Goal: Check status: Check status

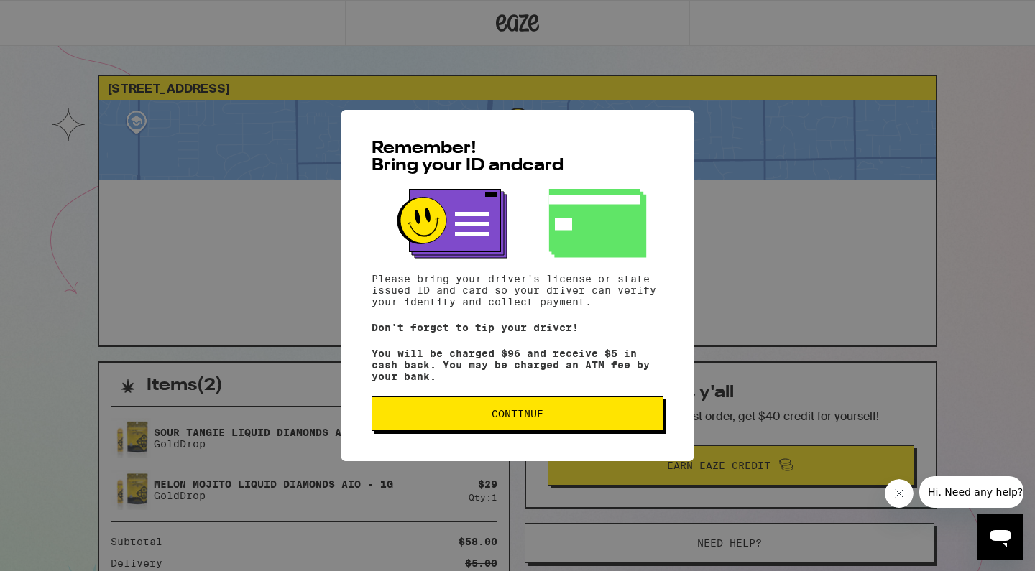
click at [554, 426] on button "Continue" at bounding box center [517, 414] width 292 height 34
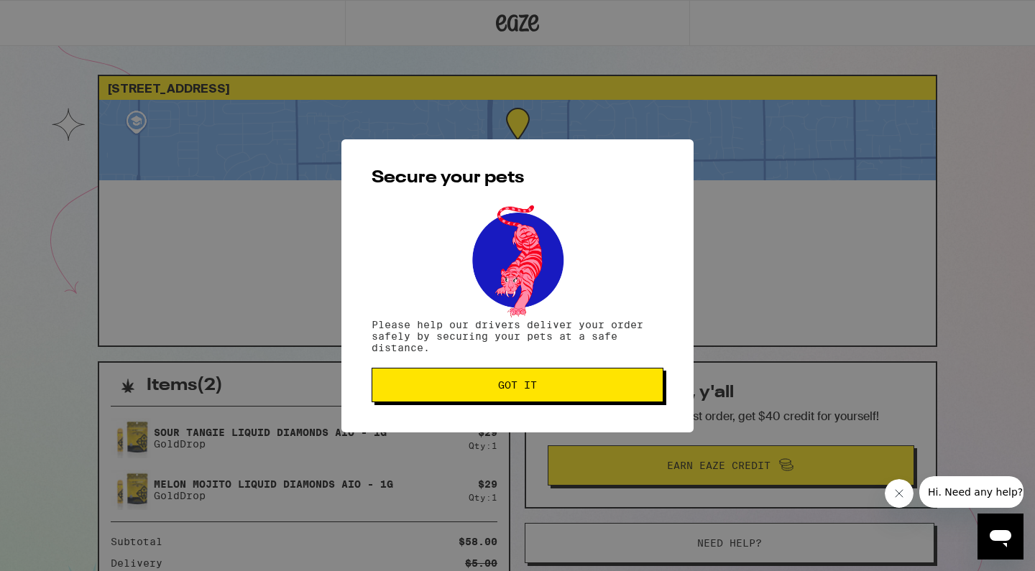
click at [563, 389] on span "Got it" at bounding box center [517, 385] width 267 height 10
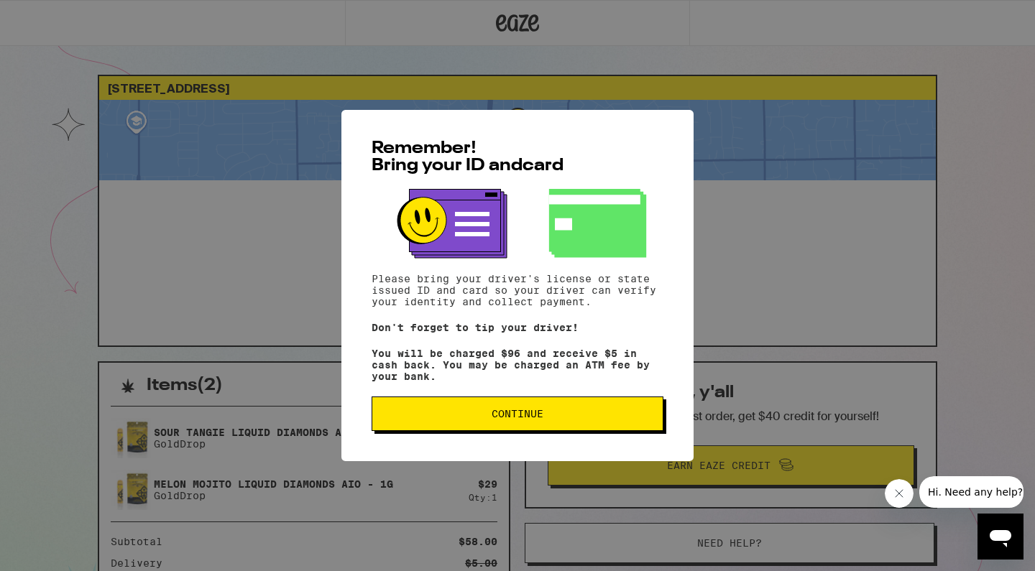
click at [563, 415] on span "Continue" at bounding box center [517, 414] width 267 height 10
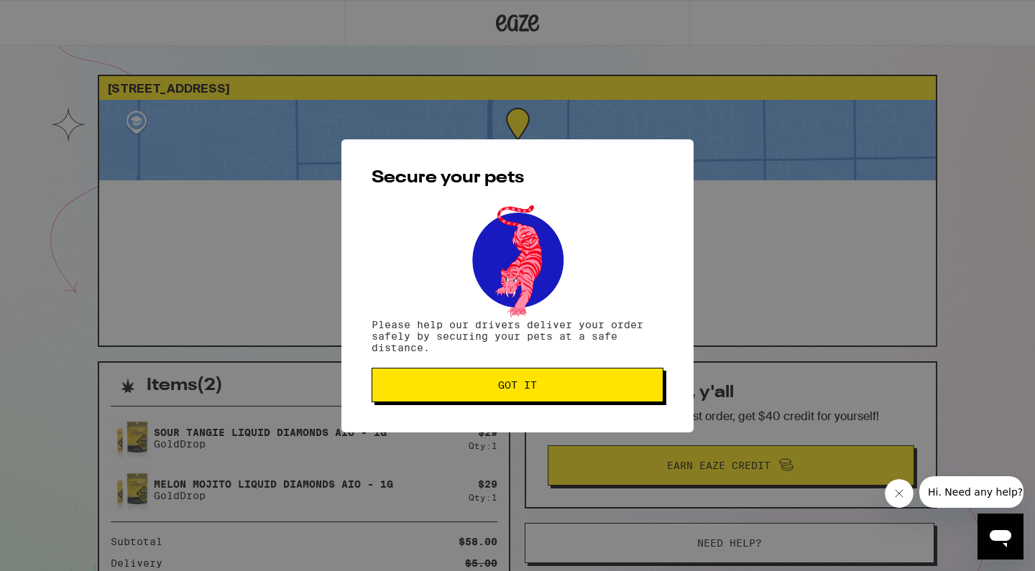
click at [558, 384] on span "Got it" at bounding box center [517, 385] width 267 height 10
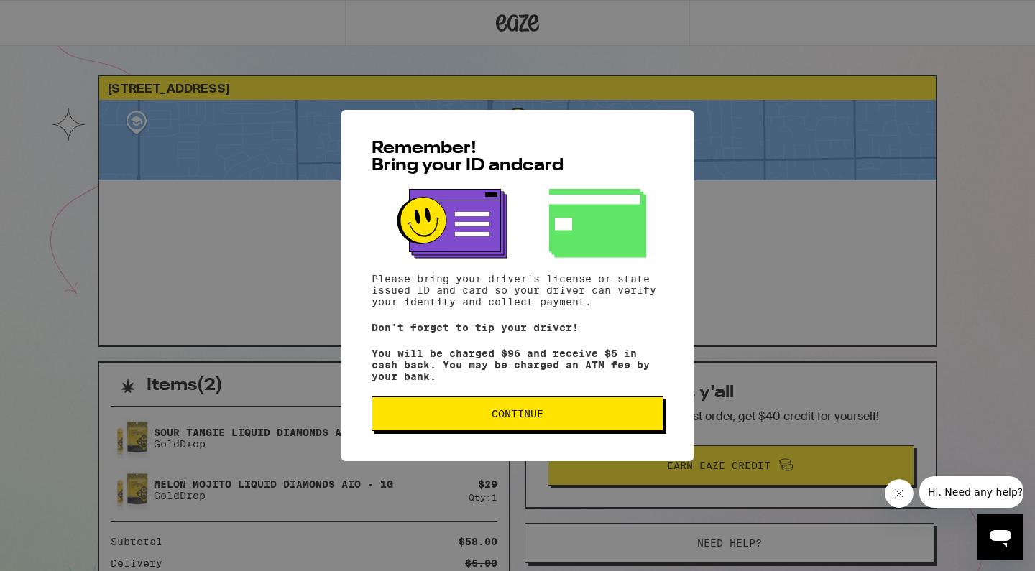
click at [498, 419] on span "Continue" at bounding box center [517, 414] width 52 height 10
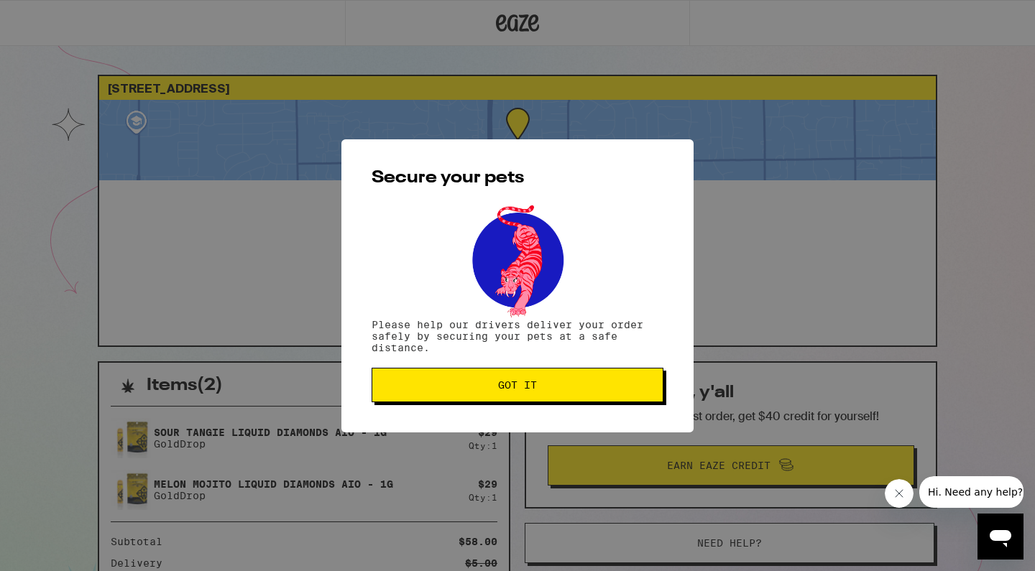
click at [543, 390] on span "Got it" at bounding box center [517, 385] width 267 height 10
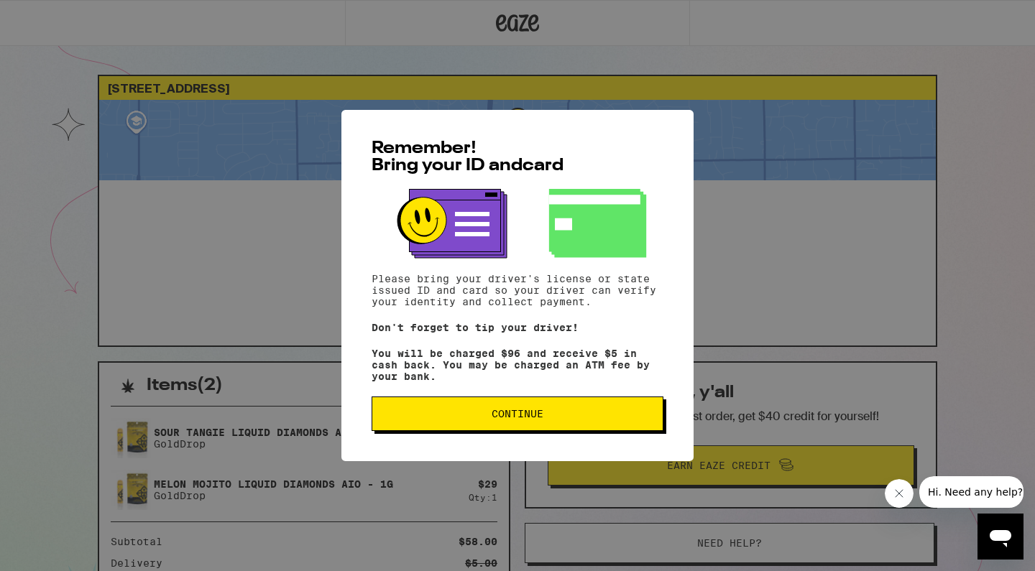
click at [528, 418] on span "Continue" at bounding box center [517, 414] width 52 height 10
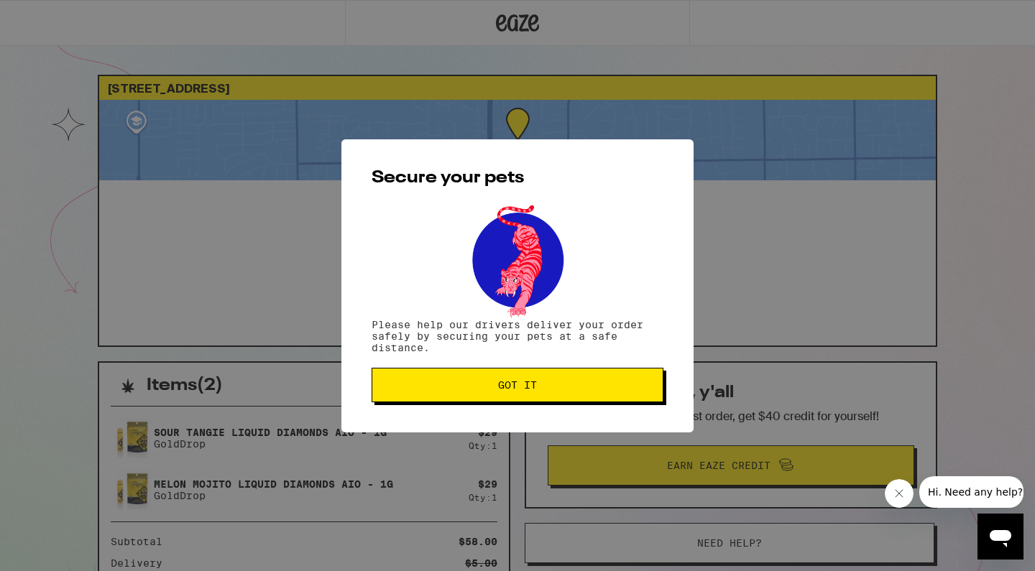
click at [540, 390] on span "Got it" at bounding box center [517, 385] width 267 height 10
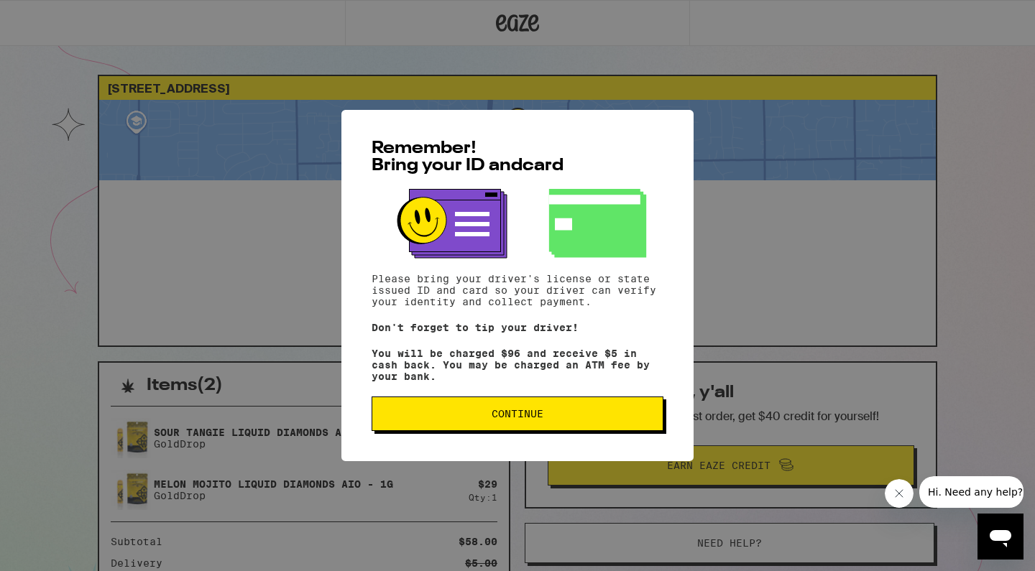
click at [547, 413] on button "Continue" at bounding box center [517, 414] width 292 height 34
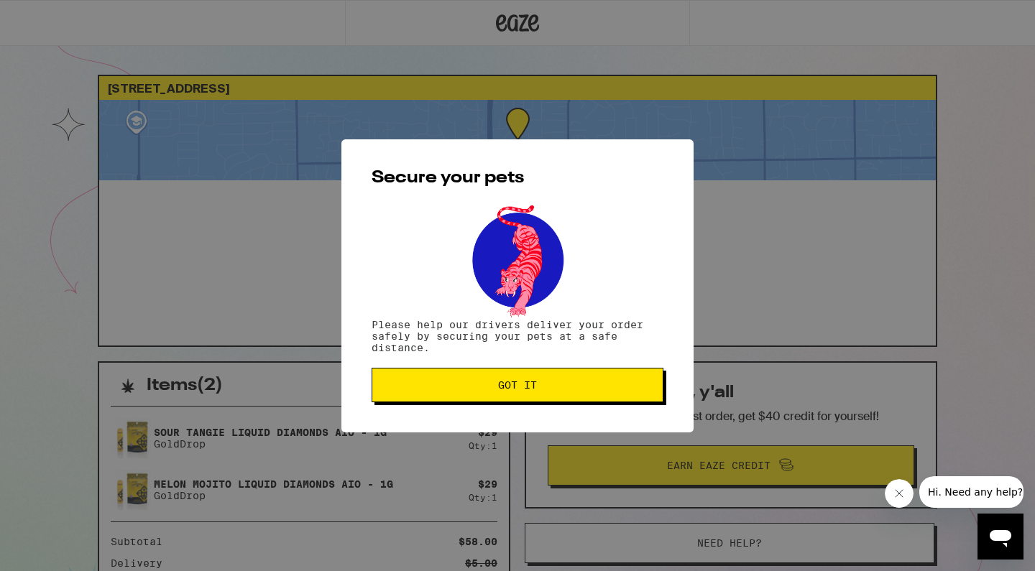
click at [553, 393] on button "Got it" at bounding box center [517, 385] width 292 height 34
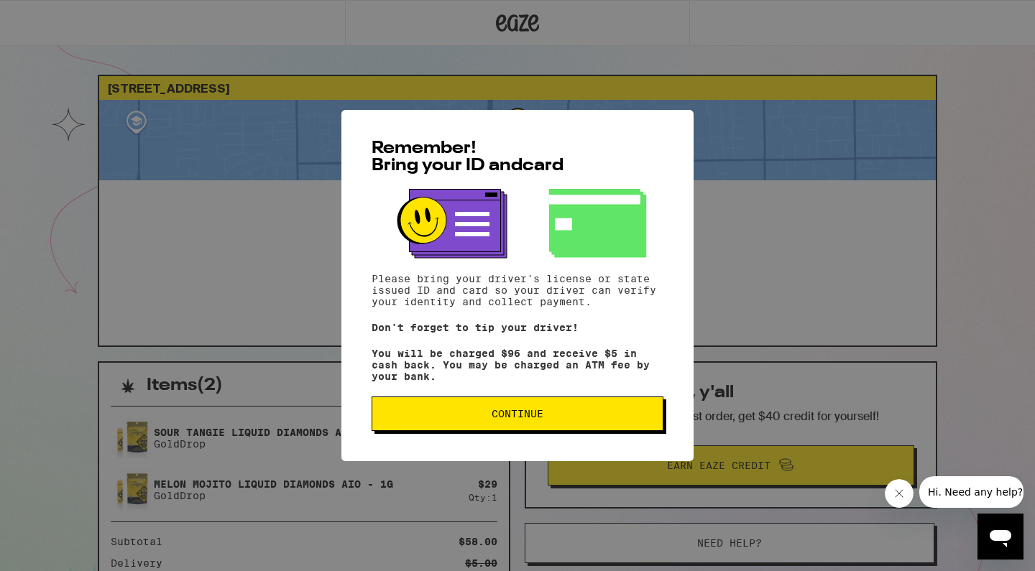
click at [545, 419] on span "Continue" at bounding box center [517, 414] width 267 height 10
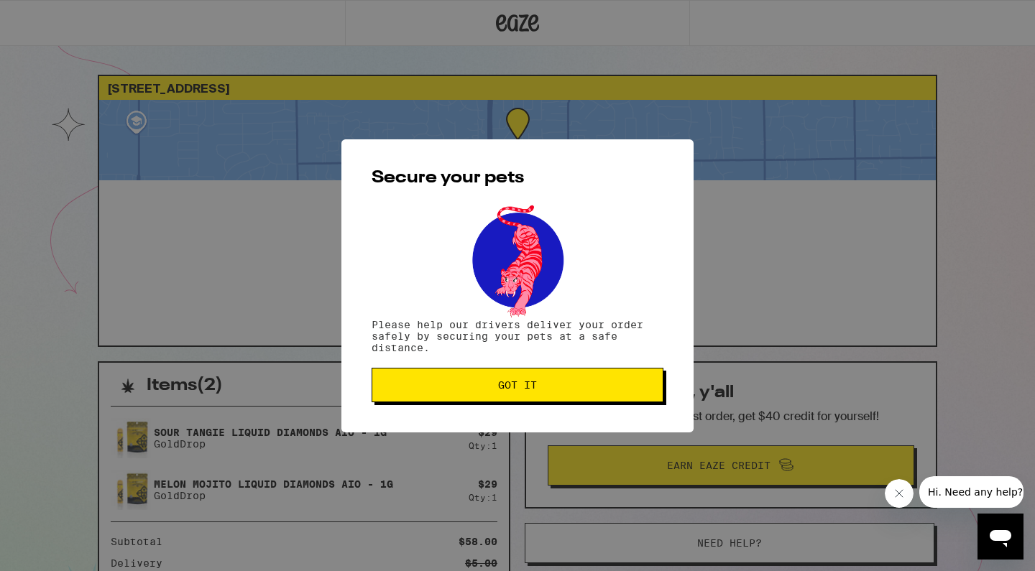
click at [553, 397] on button "Got it" at bounding box center [517, 385] width 292 height 34
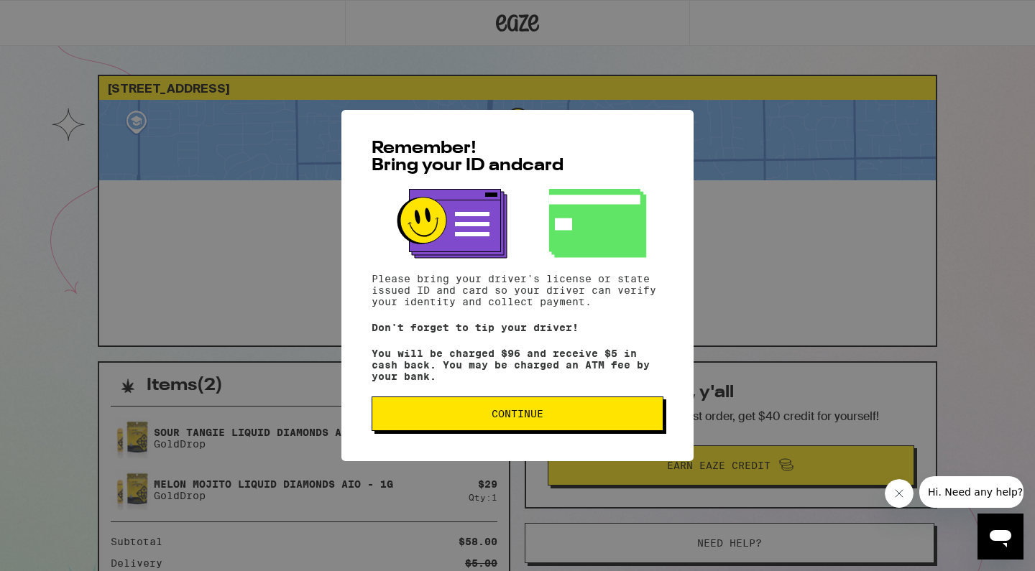
click at [505, 410] on button "Continue" at bounding box center [517, 414] width 292 height 34
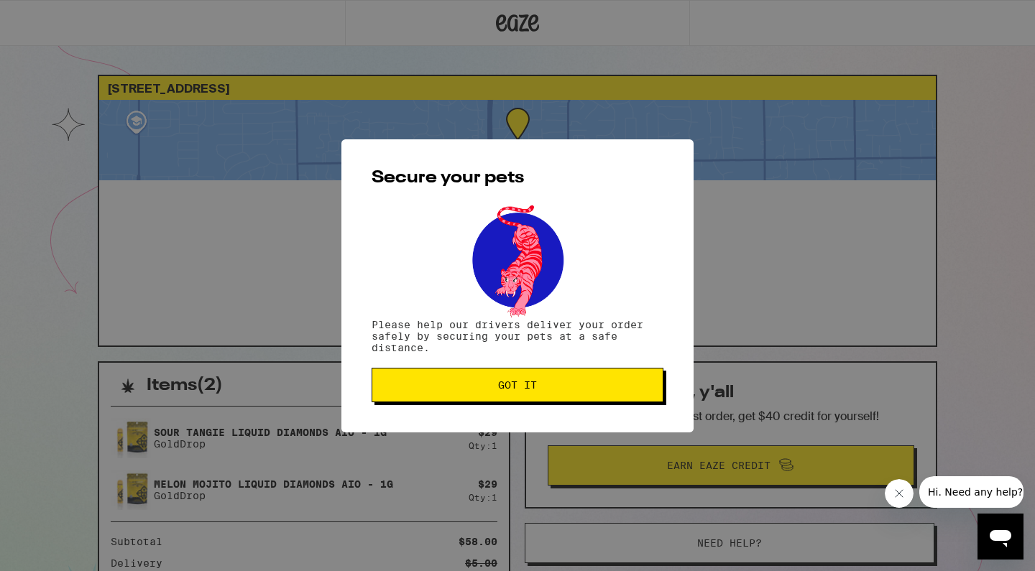
click at [514, 395] on button "Got it" at bounding box center [517, 385] width 292 height 34
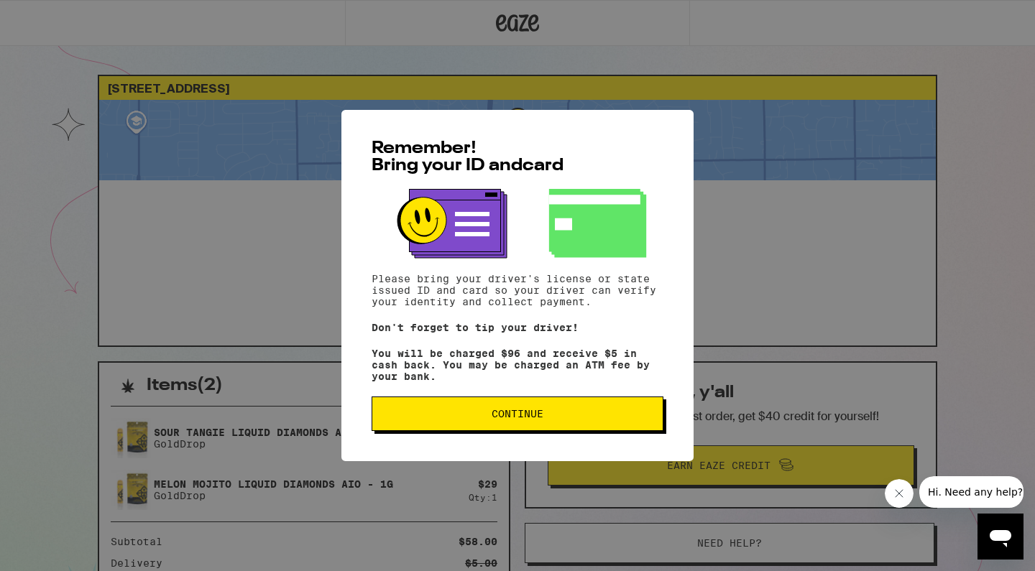
click at [534, 419] on span "Continue" at bounding box center [517, 414] width 52 height 10
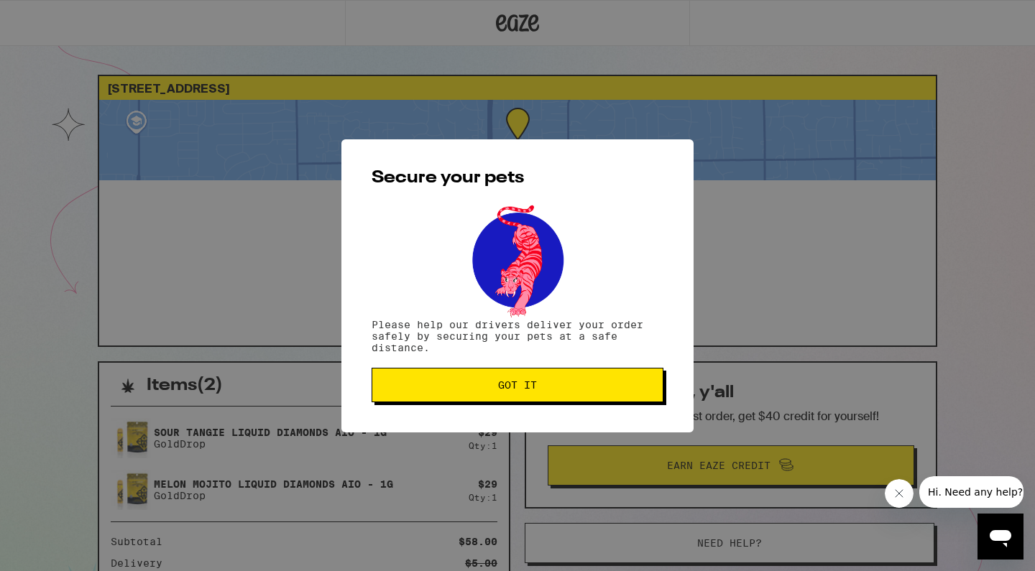
click at [540, 387] on span "Got it" at bounding box center [517, 385] width 267 height 10
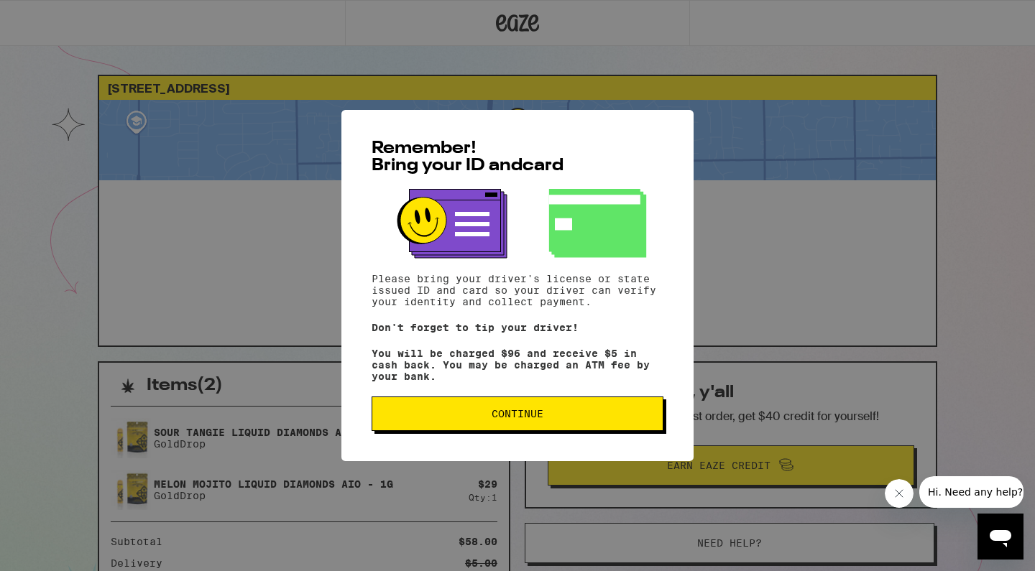
click at [504, 409] on button "Continue" at bounding box center [517, 414] width 292 height 34
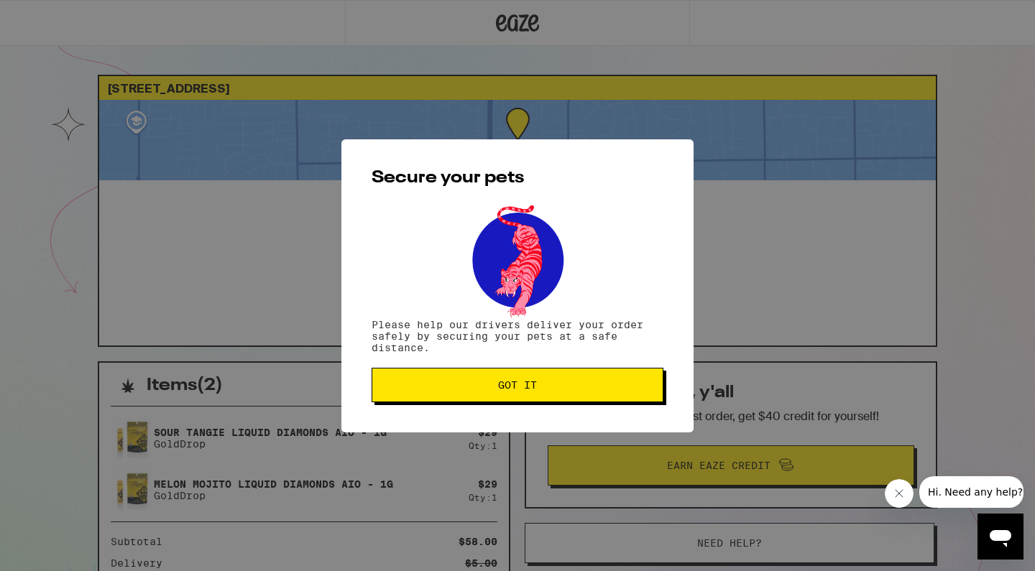
click at [509, 394] on button "Got it" at bounding box center [517, 385] width 292 height 34
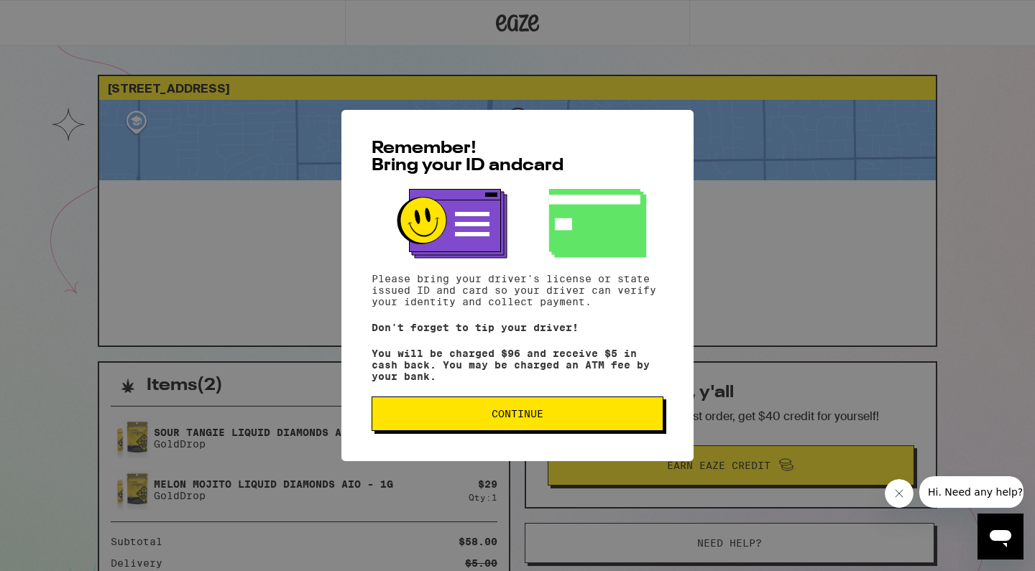
click at [509, 416] on span "Continue" at bounding box center [517, 414] width 52 height 10
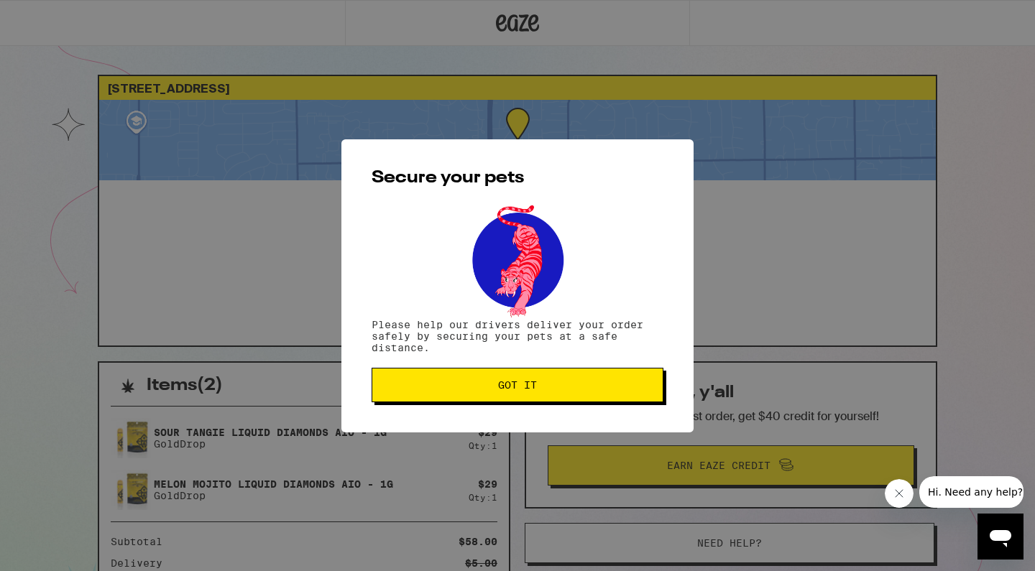
click at [522, 390] on span "Got it" at bounding box center [517, 385] width 39 height 10
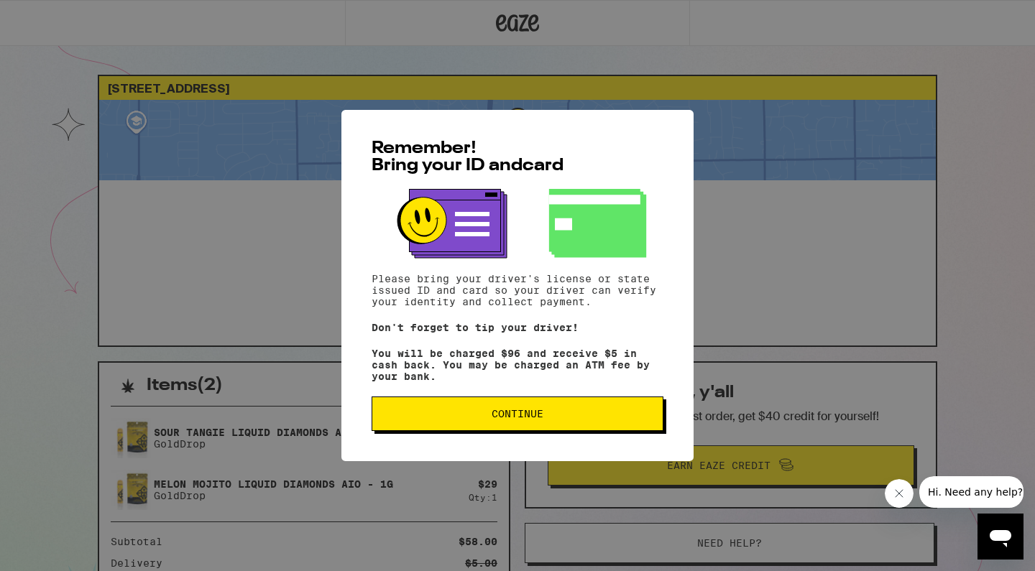
click at [496, 415] on span "Continue" at bounding box center [517, 414] width 52 height 10
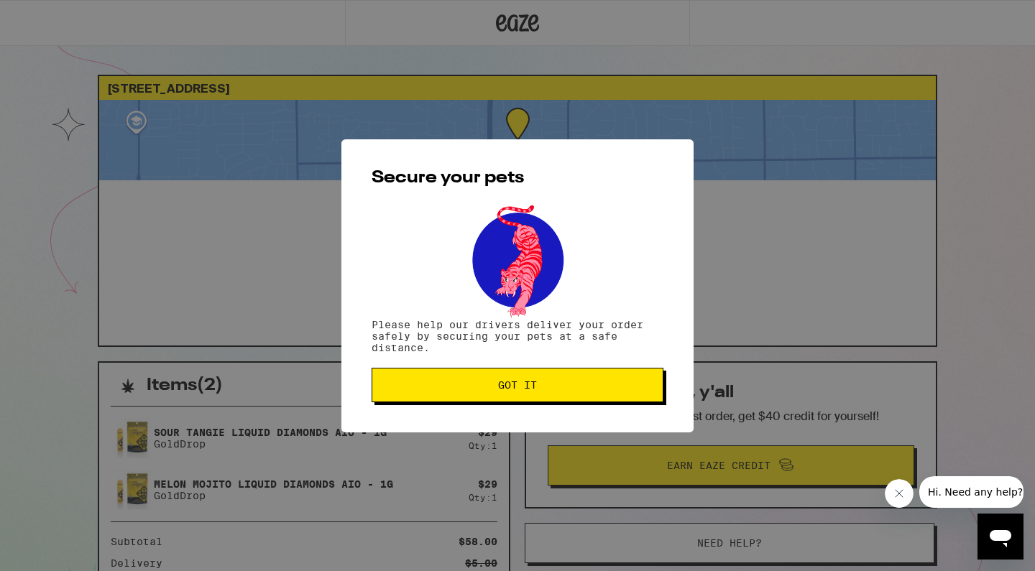
click at [506, 402] on button "Got it" at bounding box center [517, 385] width 292 height 34
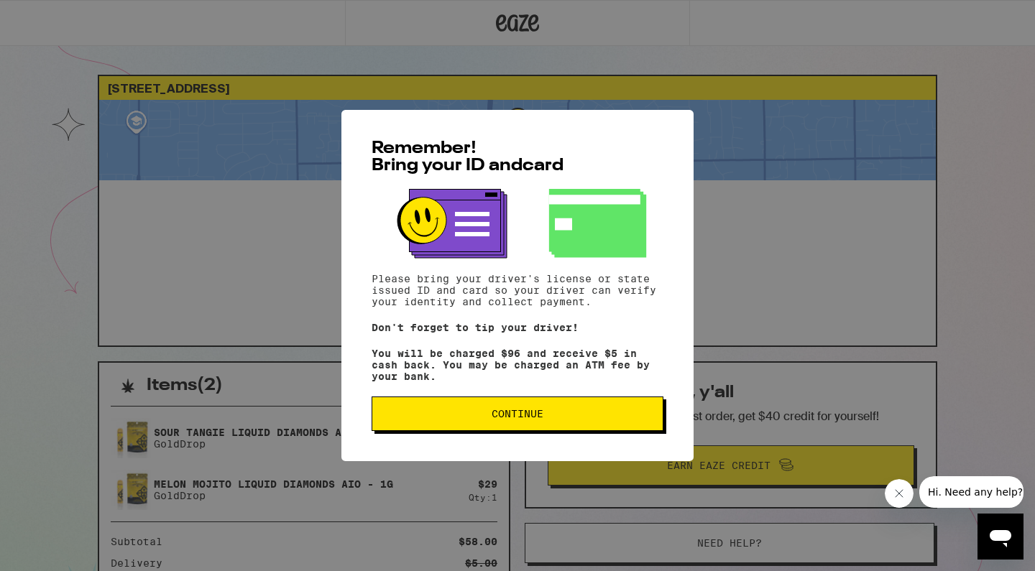
click at [554, 414] on span "Continue" at bounding box center [517, 414] width 267 height 10
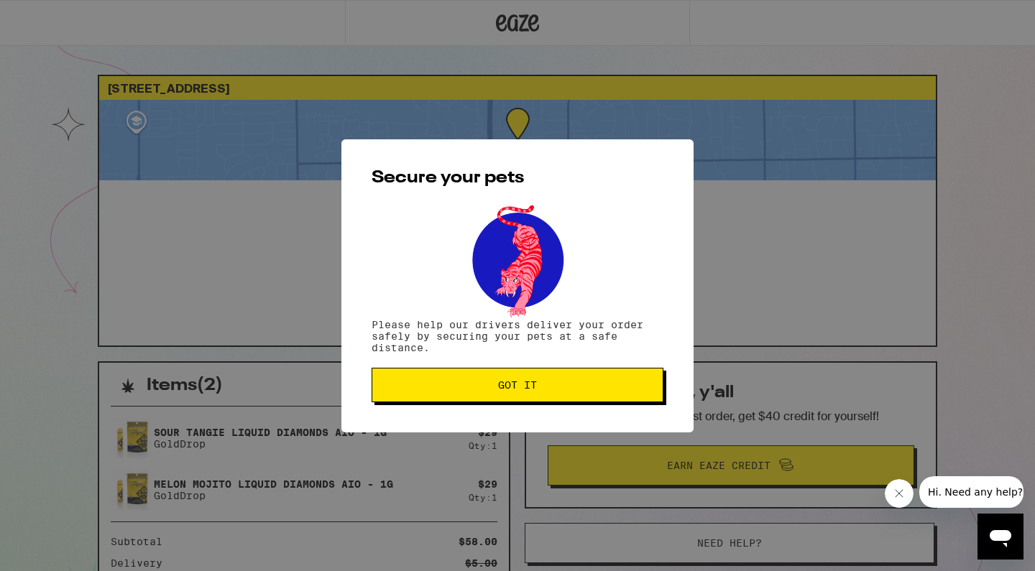
click at [552, 398] on button "Got it" at bounding box center [517, 385] width 292 height 34
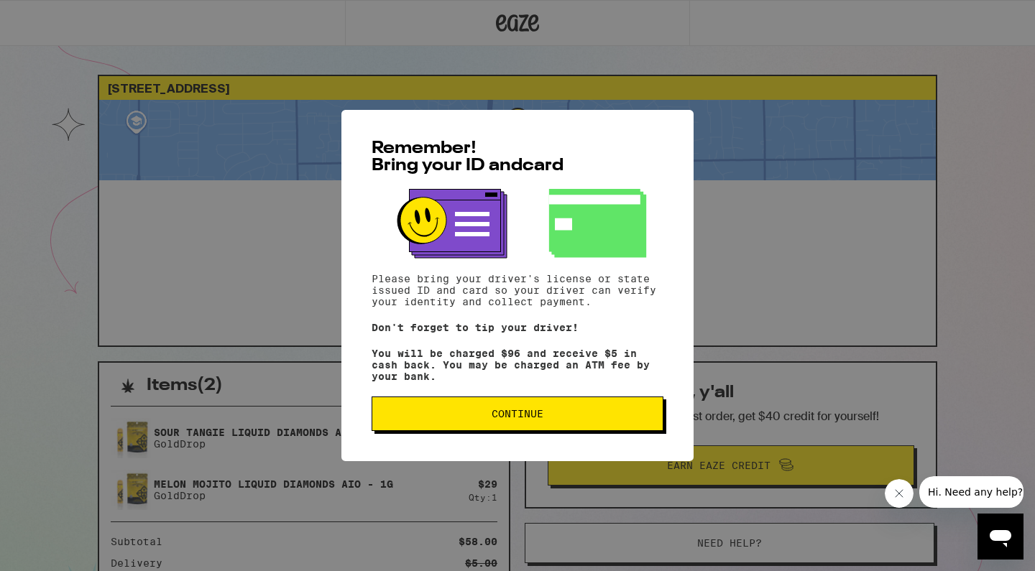
click at [510, 431] on button "Continue" at bounding box center [517, 414] width 292 height 34
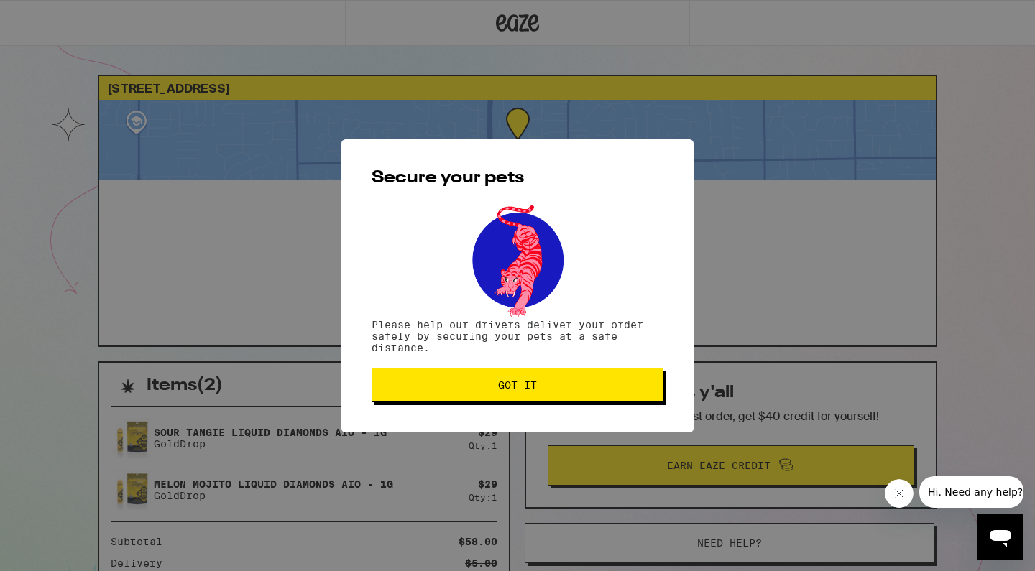
click at [524, 390] on span "Got it" at bounding box center [517, 385] width 39 height 10
